Goal: Navigation & Orientation: Find specific page/section

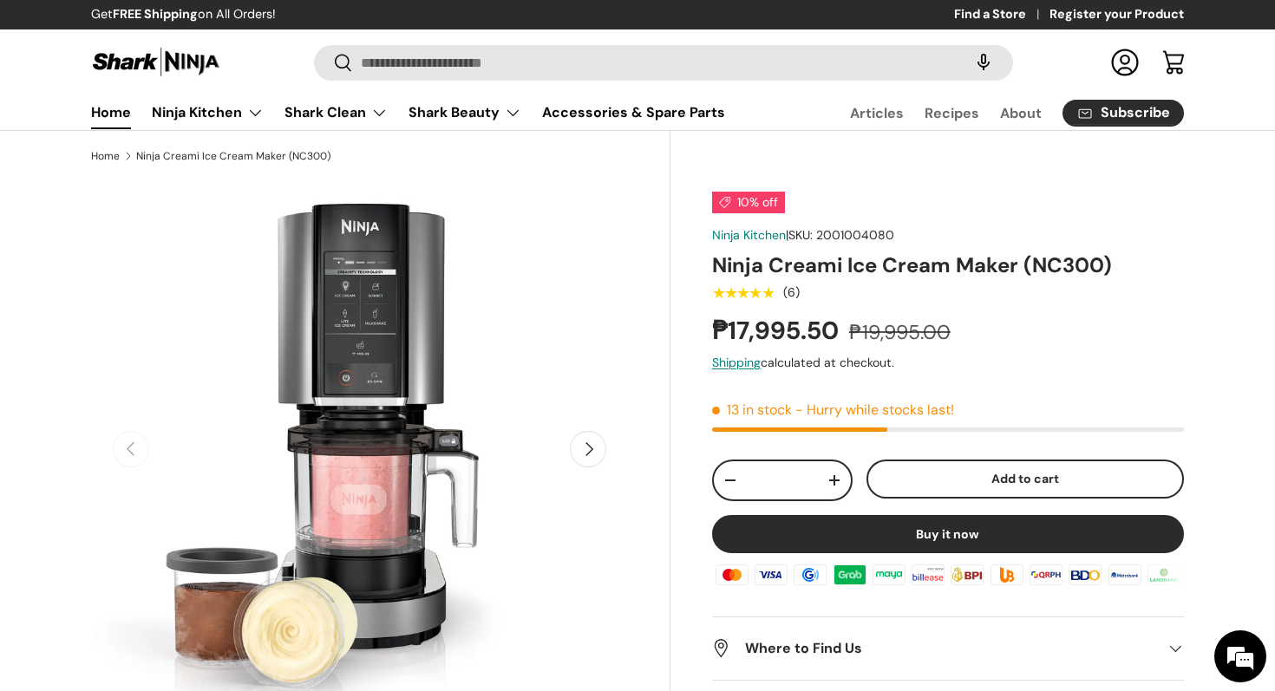
click at [110, 107] on link "Home" at bounding box center [111, 112] width 40 height 34
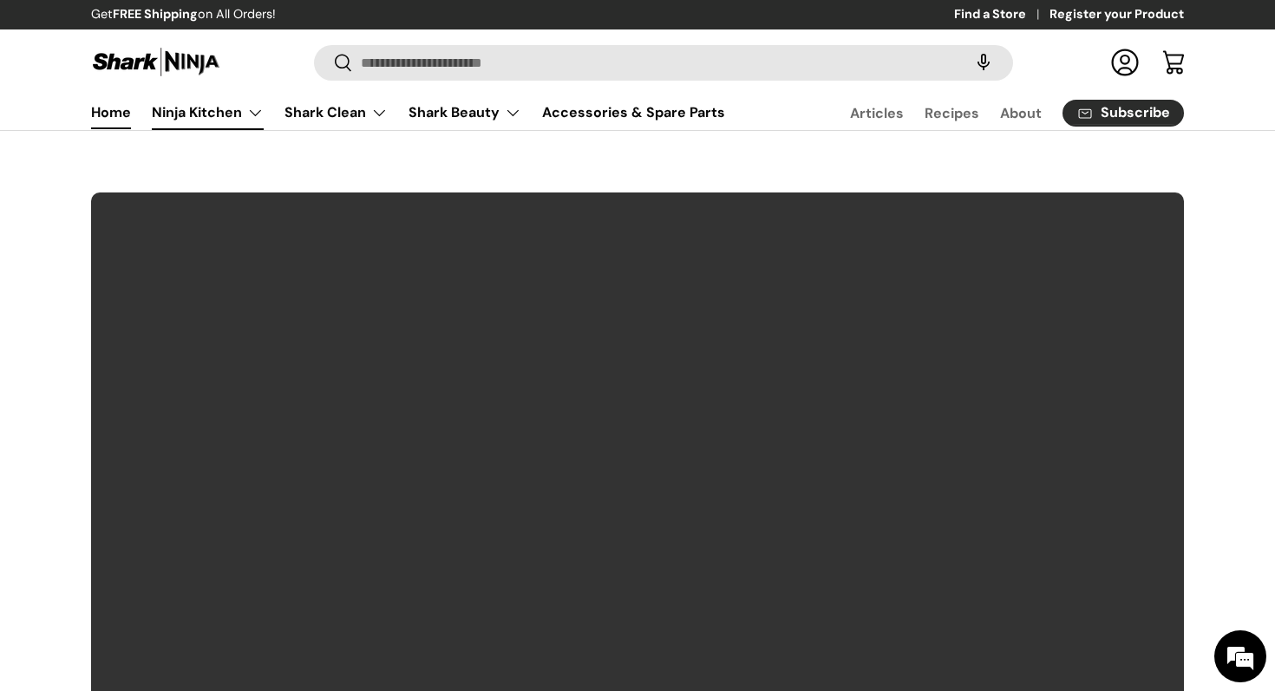
click at [210, 111] on link "Ninja Kitchen" at bounding box center [208, 112] width 112 height 35
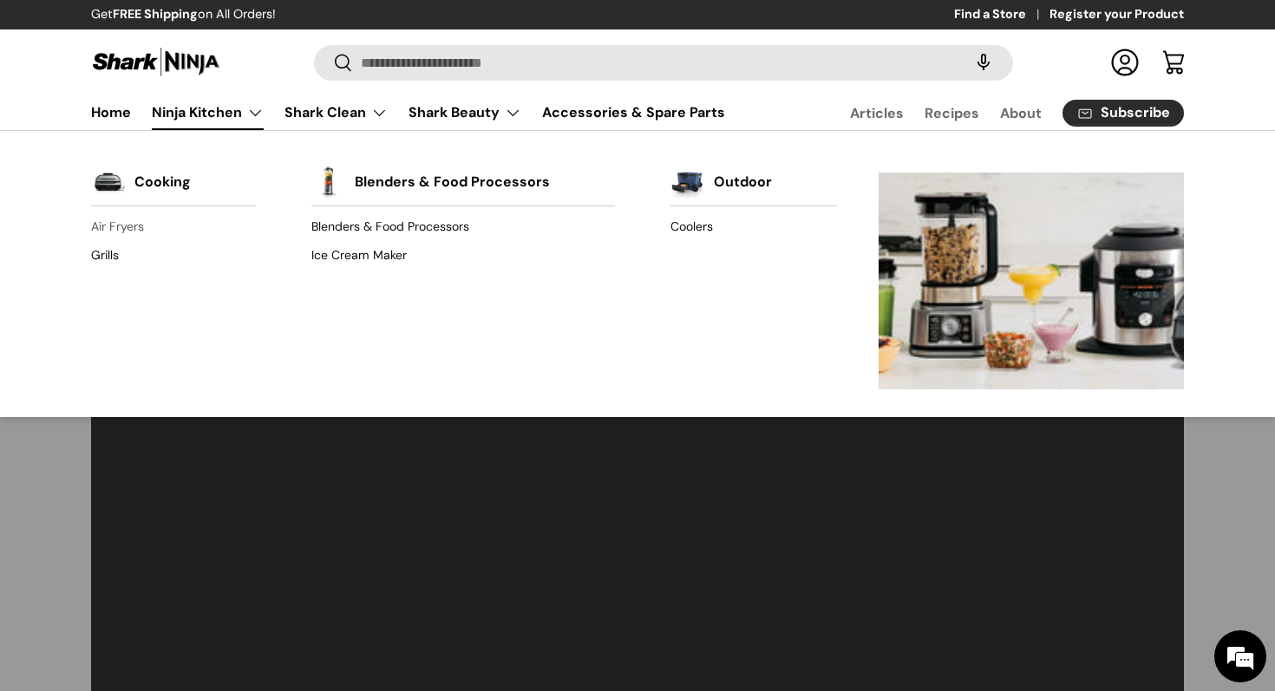
click at [129, 222] on link "Air Fryers" at bounding box center [173, 227] width 165 height 28
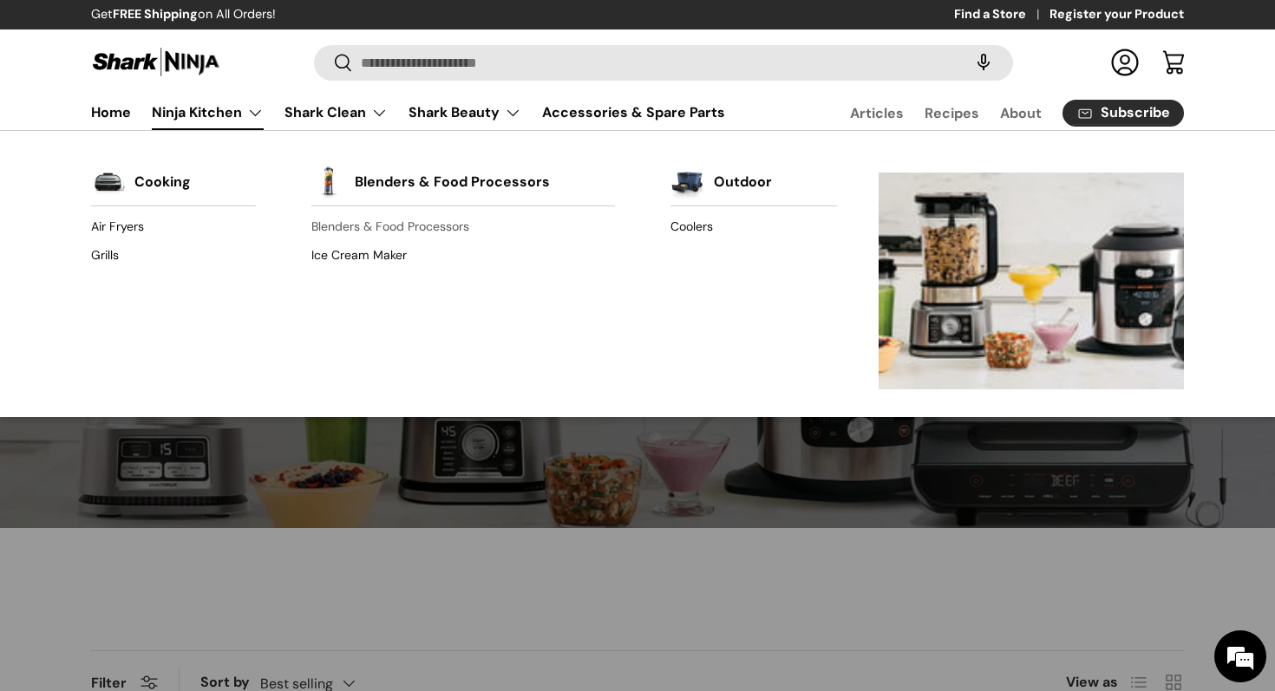
click at [338, 226] on link "Blenders & Food Processors" at bounding box center [462, 227] width 303 height 28
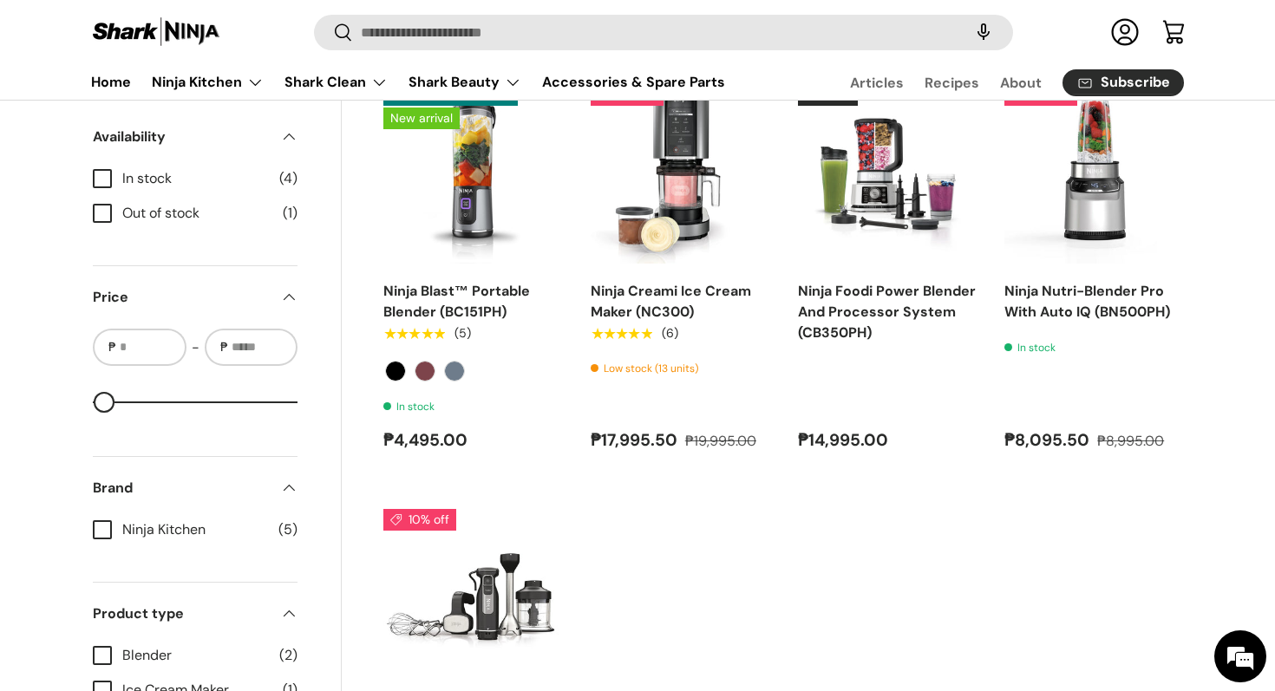
scroll to position [533, 0]
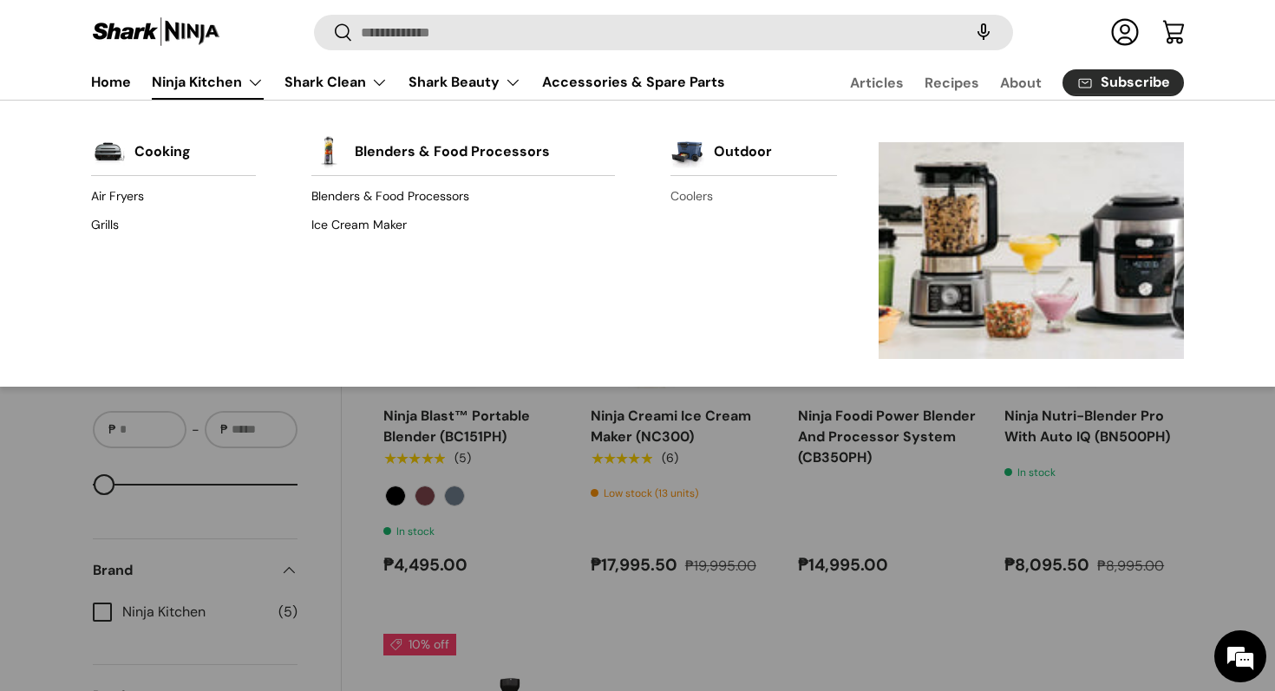
click at [705, 195] on link "Coolers" at bounding box center [753, 197] width 166 height 28
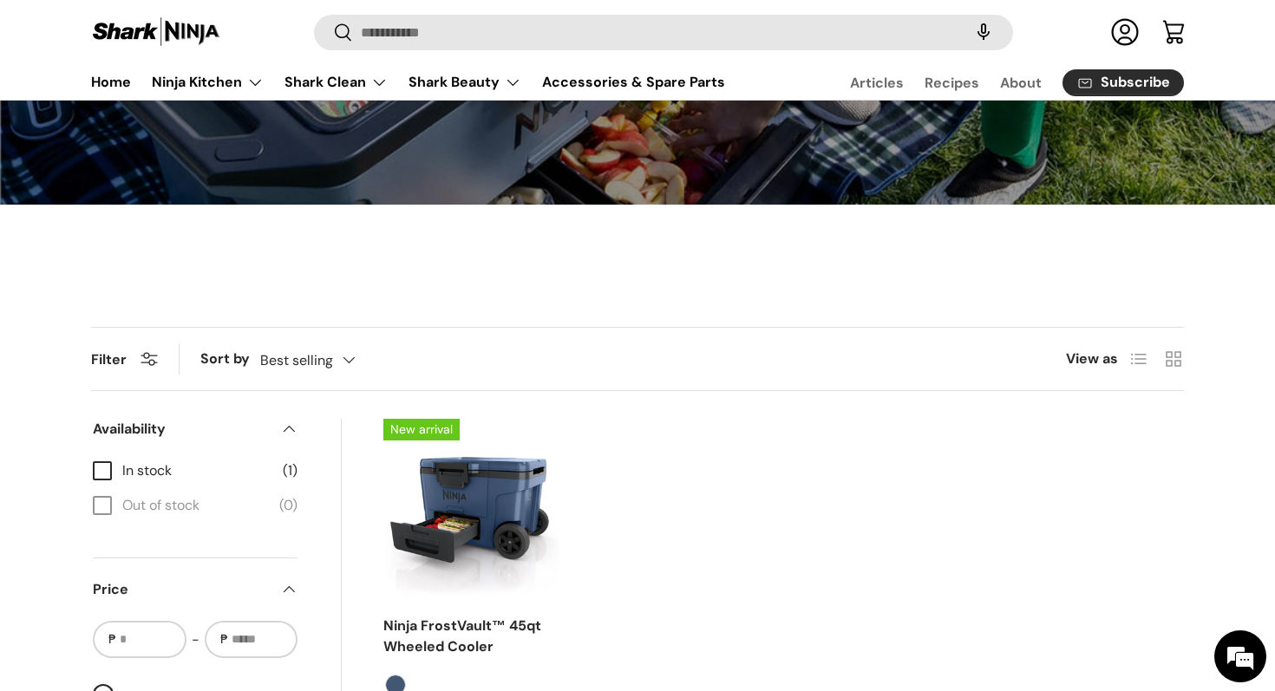
scroll to position [39, 0]
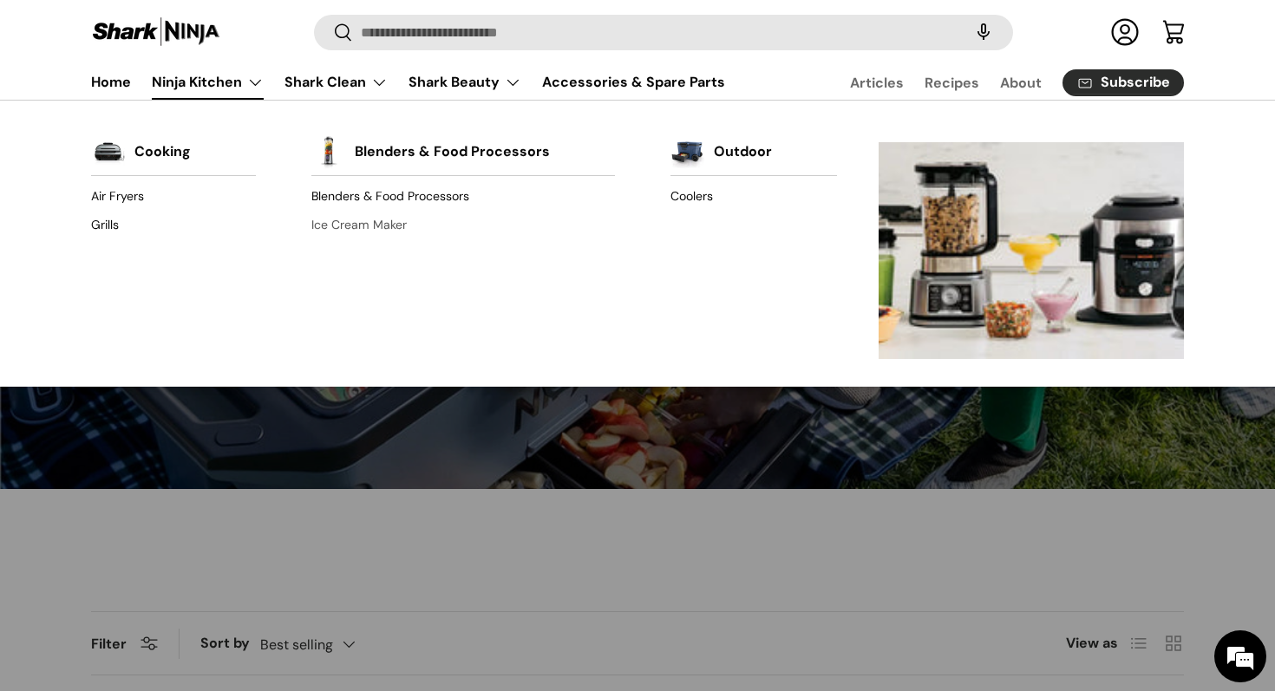
click at [389, 227] on link "Ice Cream Maker" at bounding box center [462, 226] width 303 height 28
